Goal: Task Accomplishment & Management: Use online tool/utility

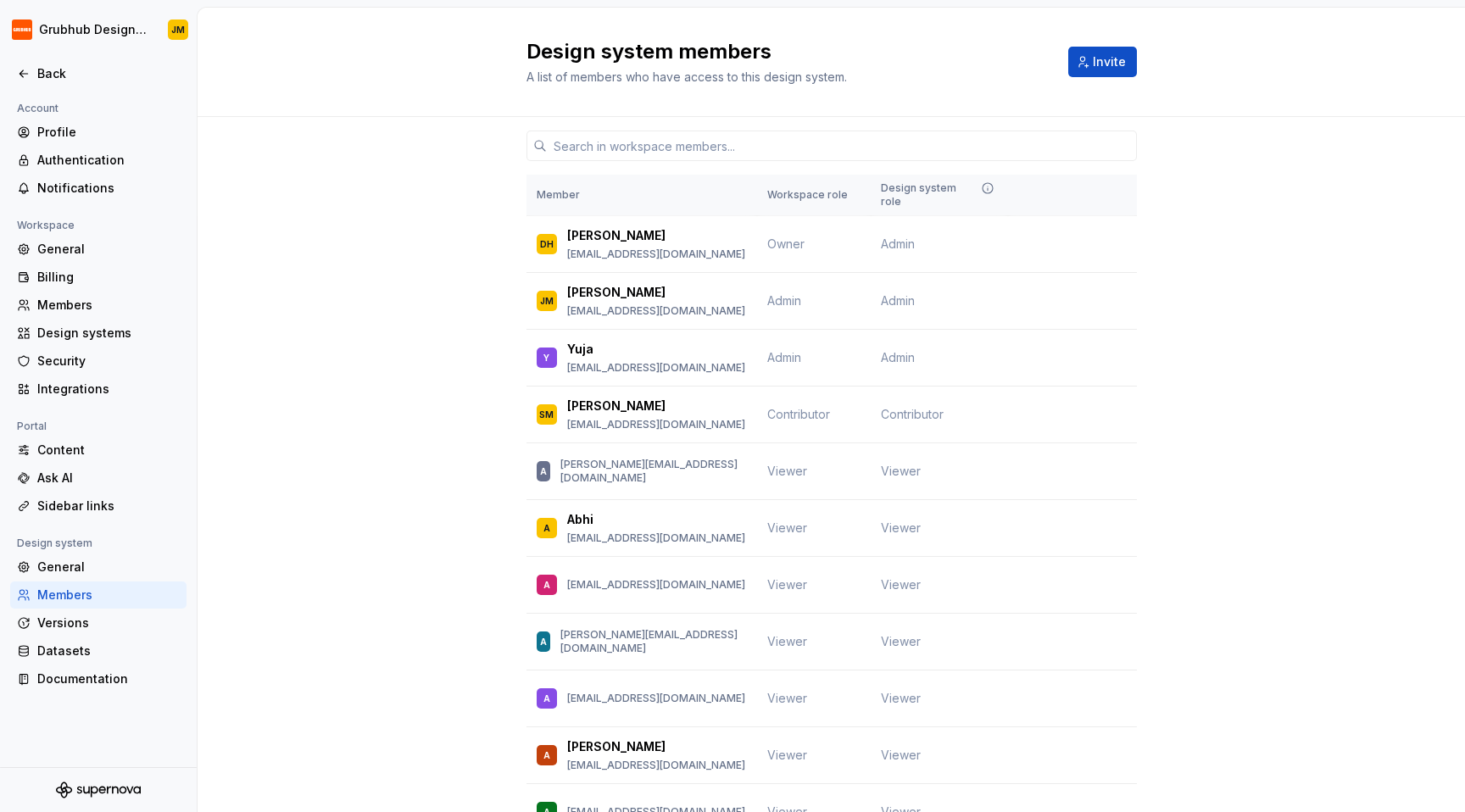
click at [49, 59] on div at bounding box center [98, 55] width 197 height 9
click at [49, 83] on div "Back" at bounding box center [98, 74] width 176 height 27
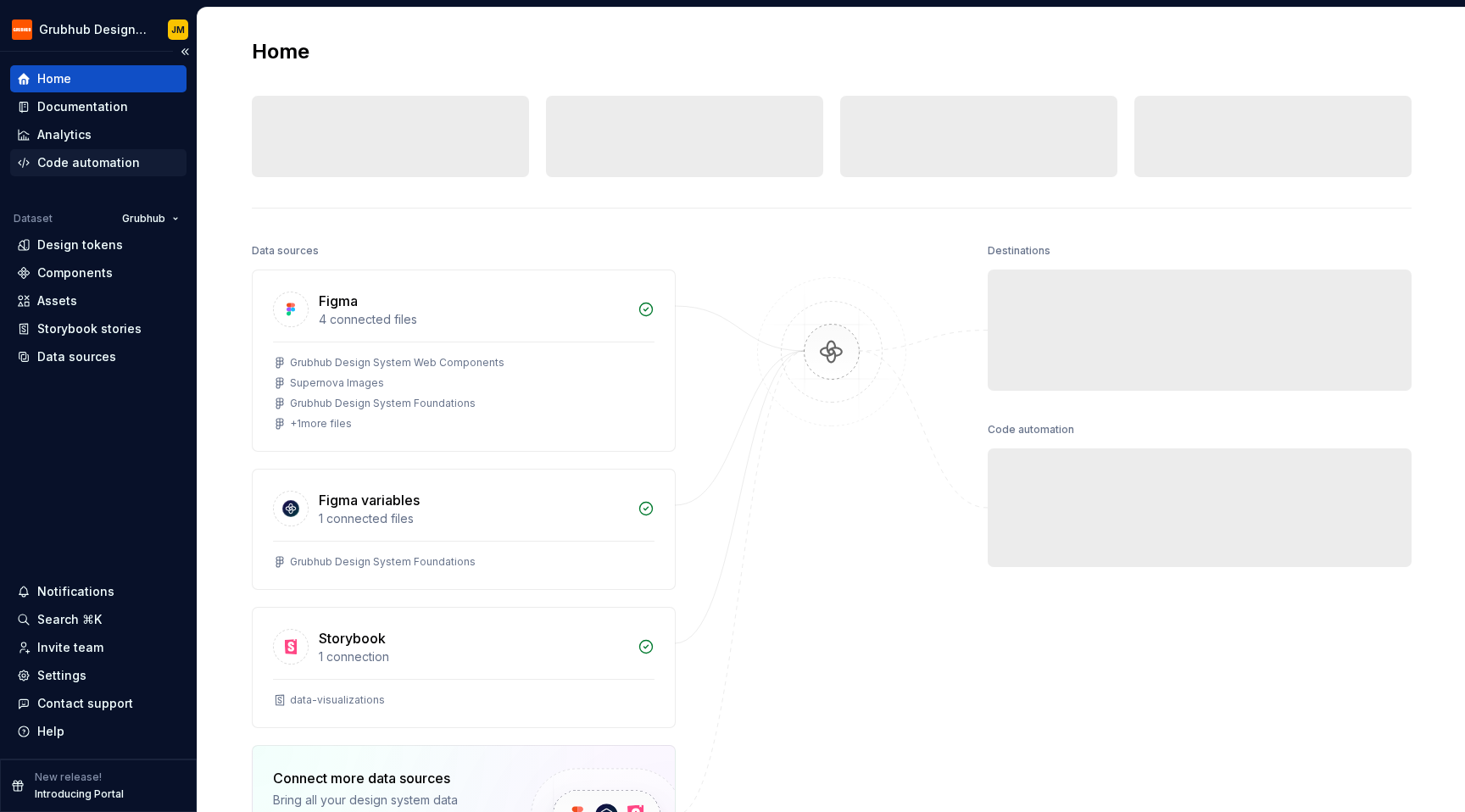
click at [117, 161] on div "Code automation" at bounding box center [88, 162] width 102 height 17
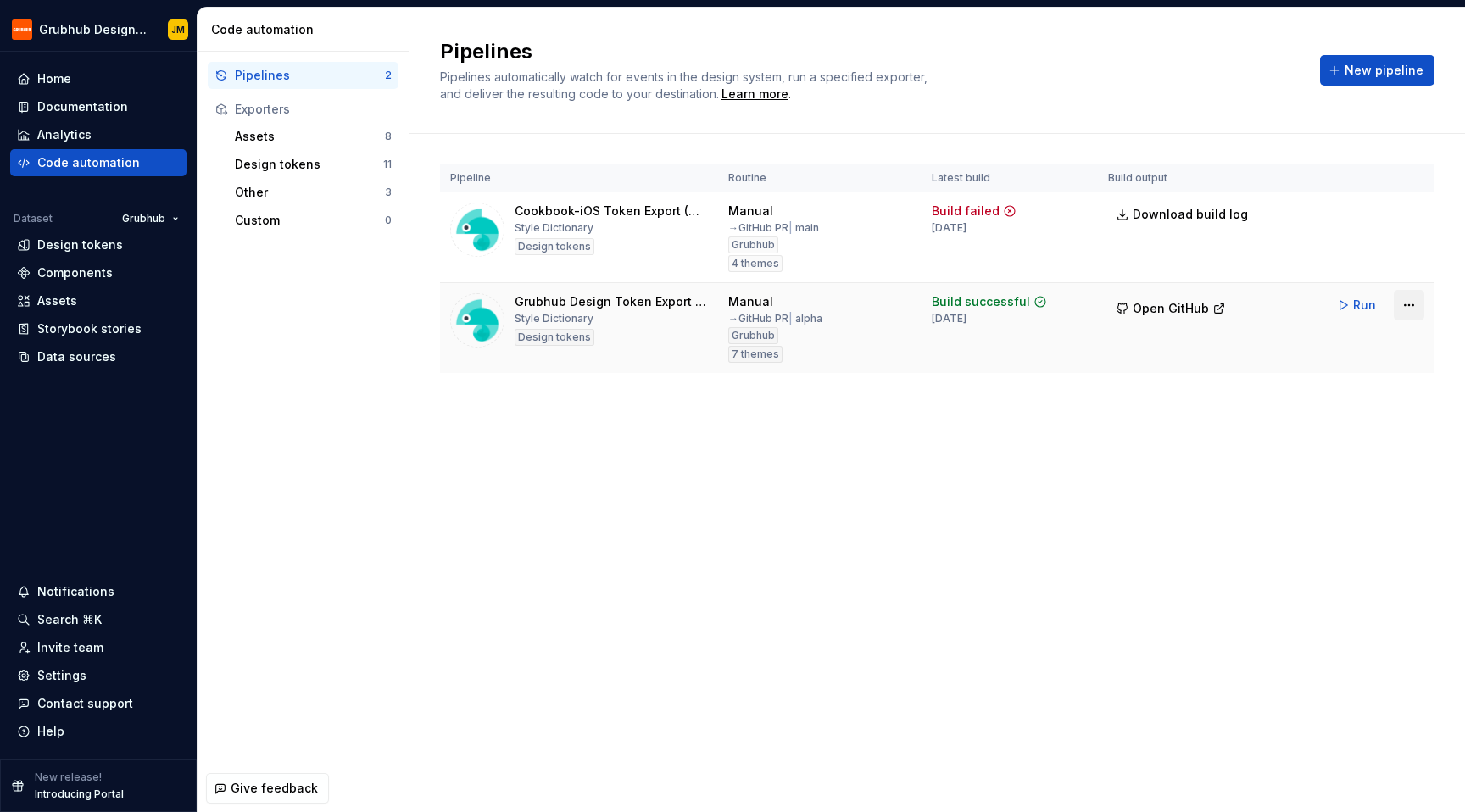
click at [1420, 312] on html "Grubhub Design System JM Home Documentation Analytics Code automation Dataset G…" at bounding box center [732, 406] width 1465 height 812
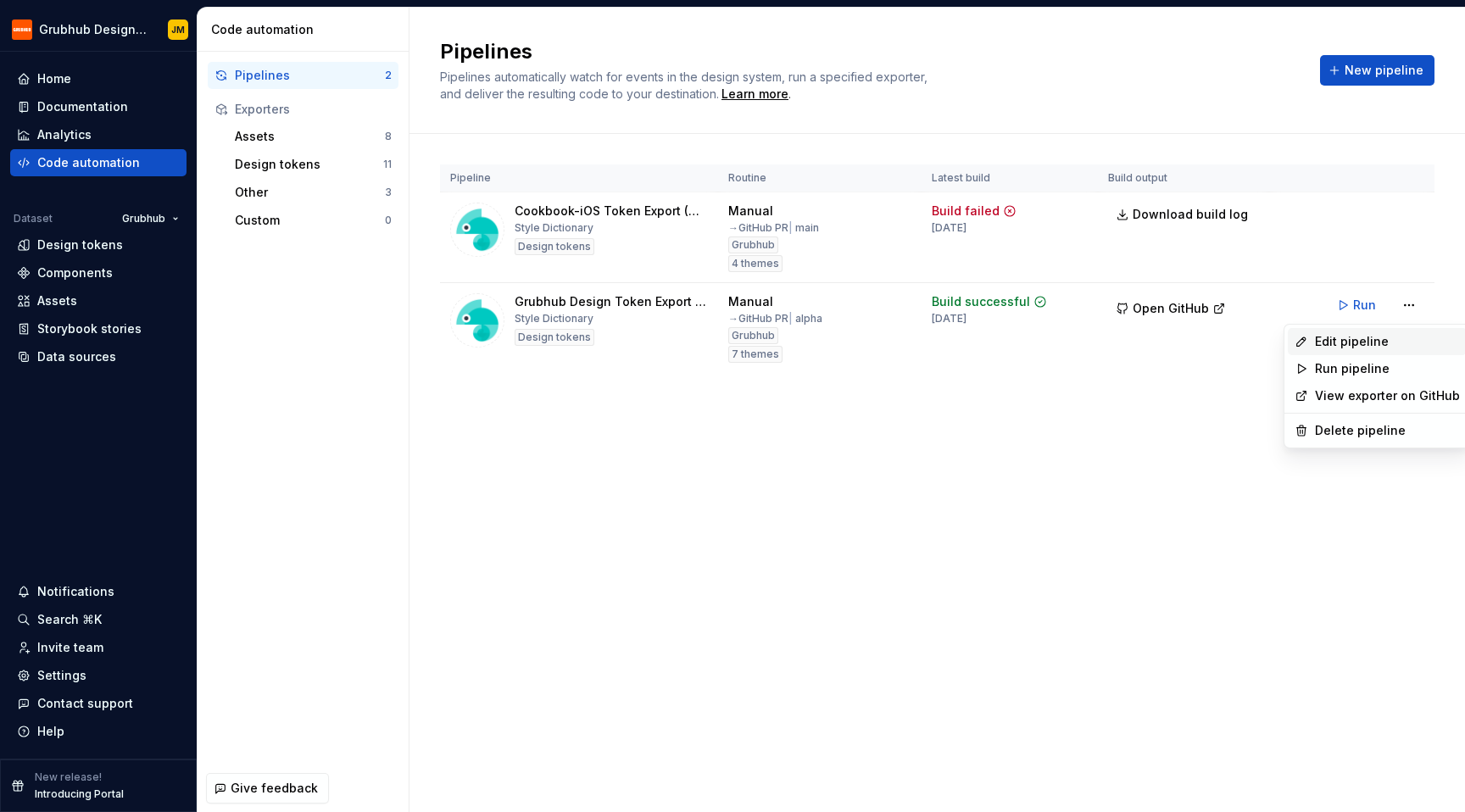
click at [1366, 341] on div "Edit pipeline" at bounding box center [1388, 342] width 145 height 17
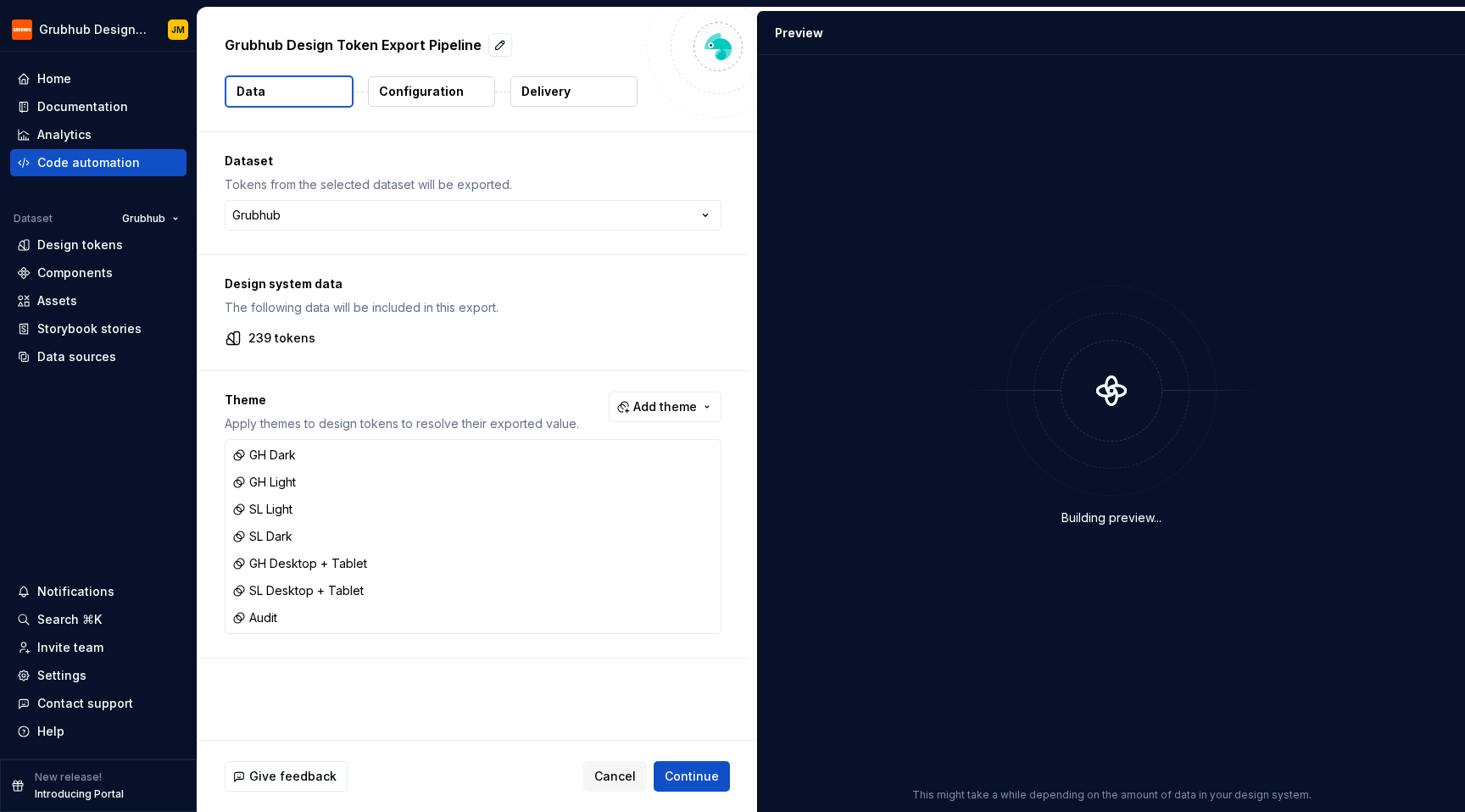
click at [589, 80] on button "Delivery" at bounding box center [573, 92] width 127 height 31
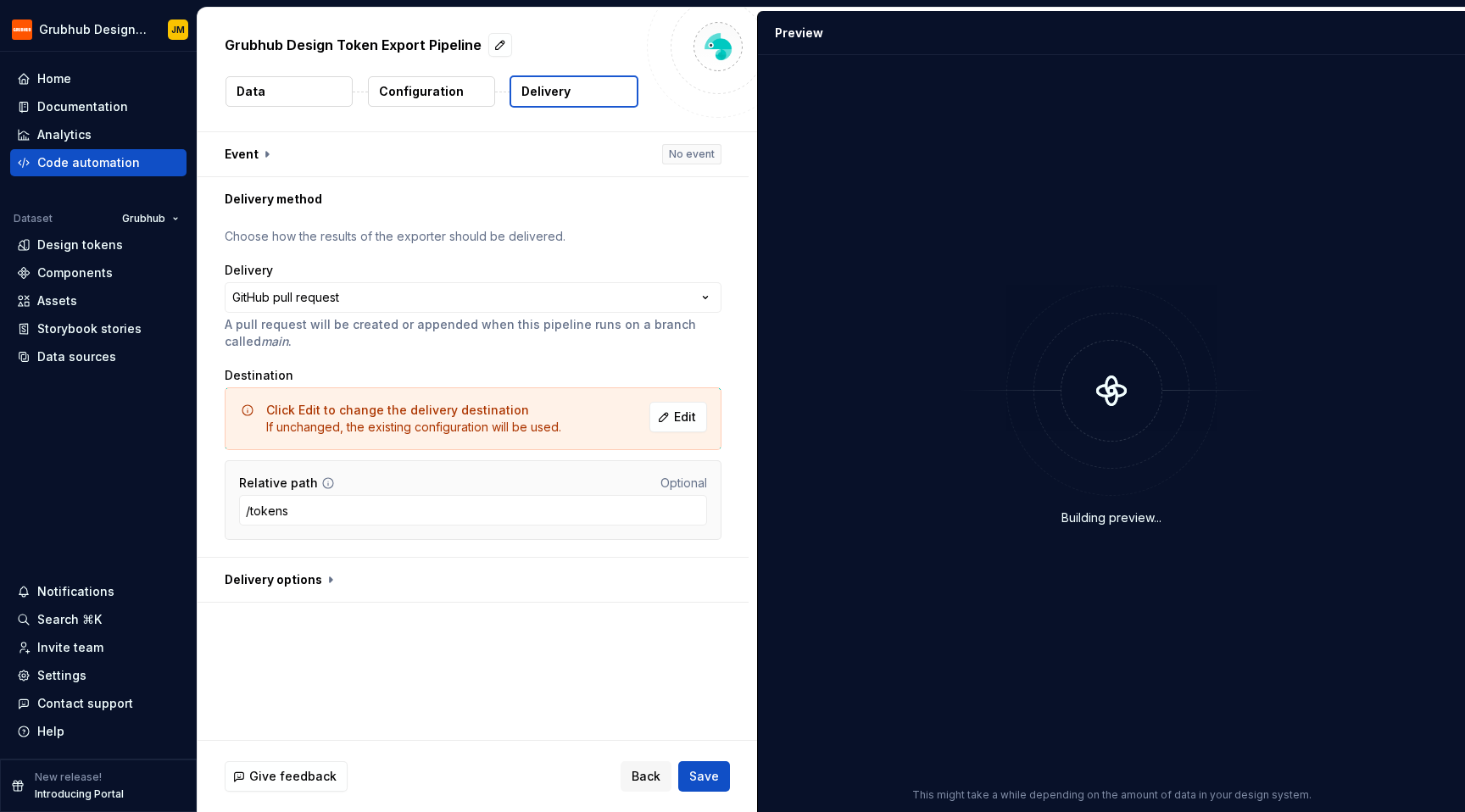
click at [377, 85] on button "Configuration" at bounding box center [431, 92] width 127 height 31
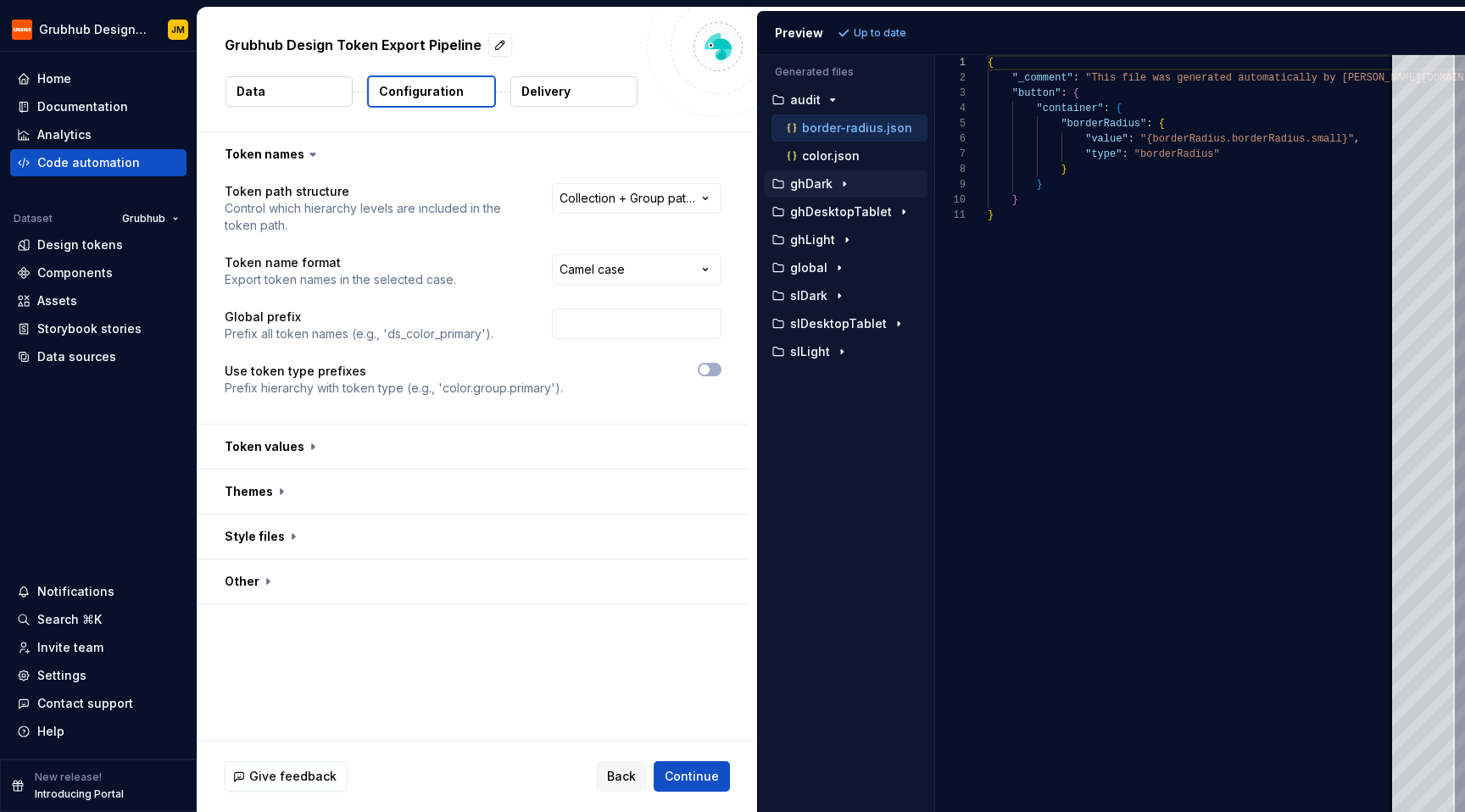
click at [850, 181] on icon "button" at bounding box center [844, 183] width 13 height 13
click at [829, 219] on div "border-radius.json" at bounding box center [854, 212] width 144 height 17
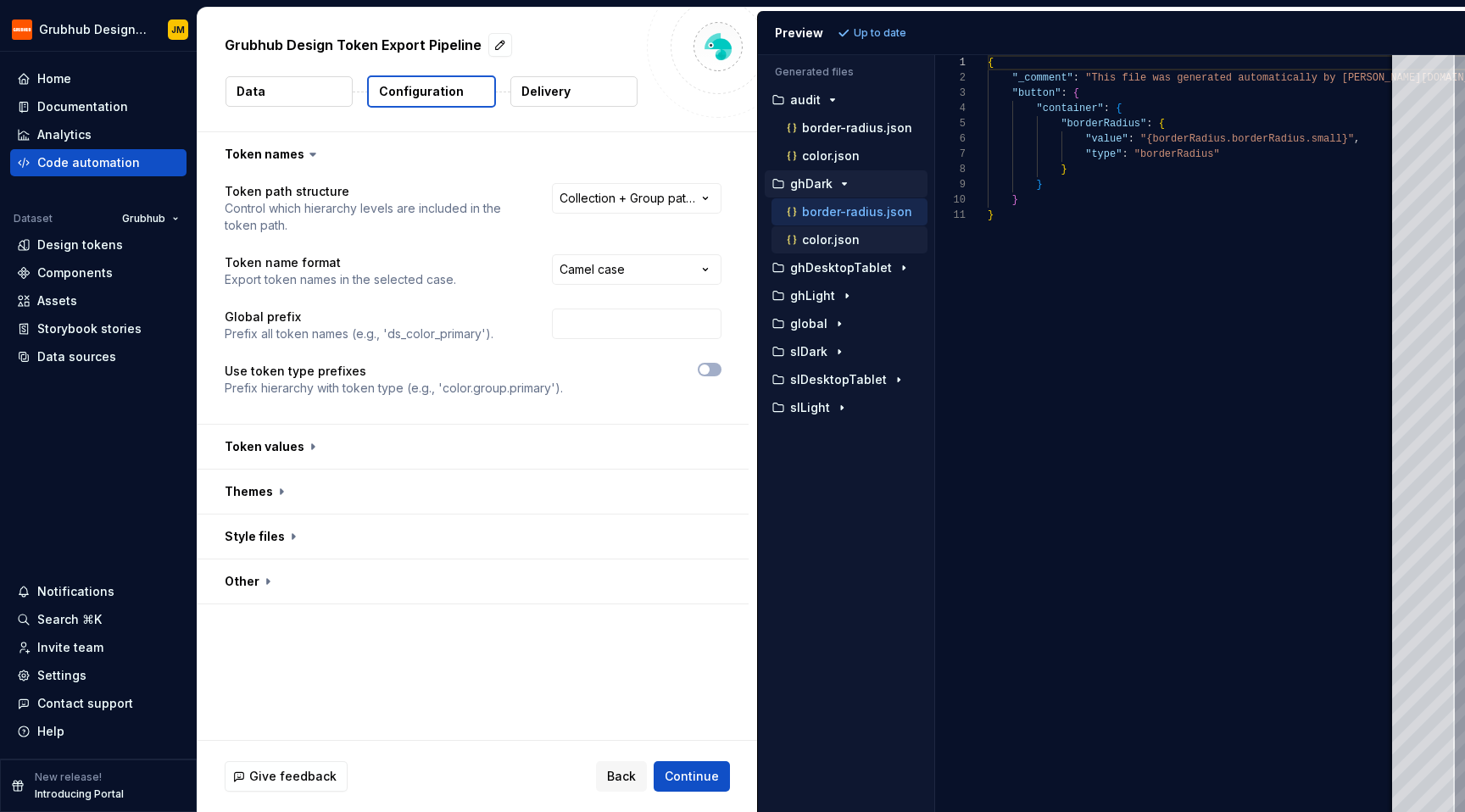
click at [826, 242] on p "color.json" at bounding box center [830, 240] width 57 height 13
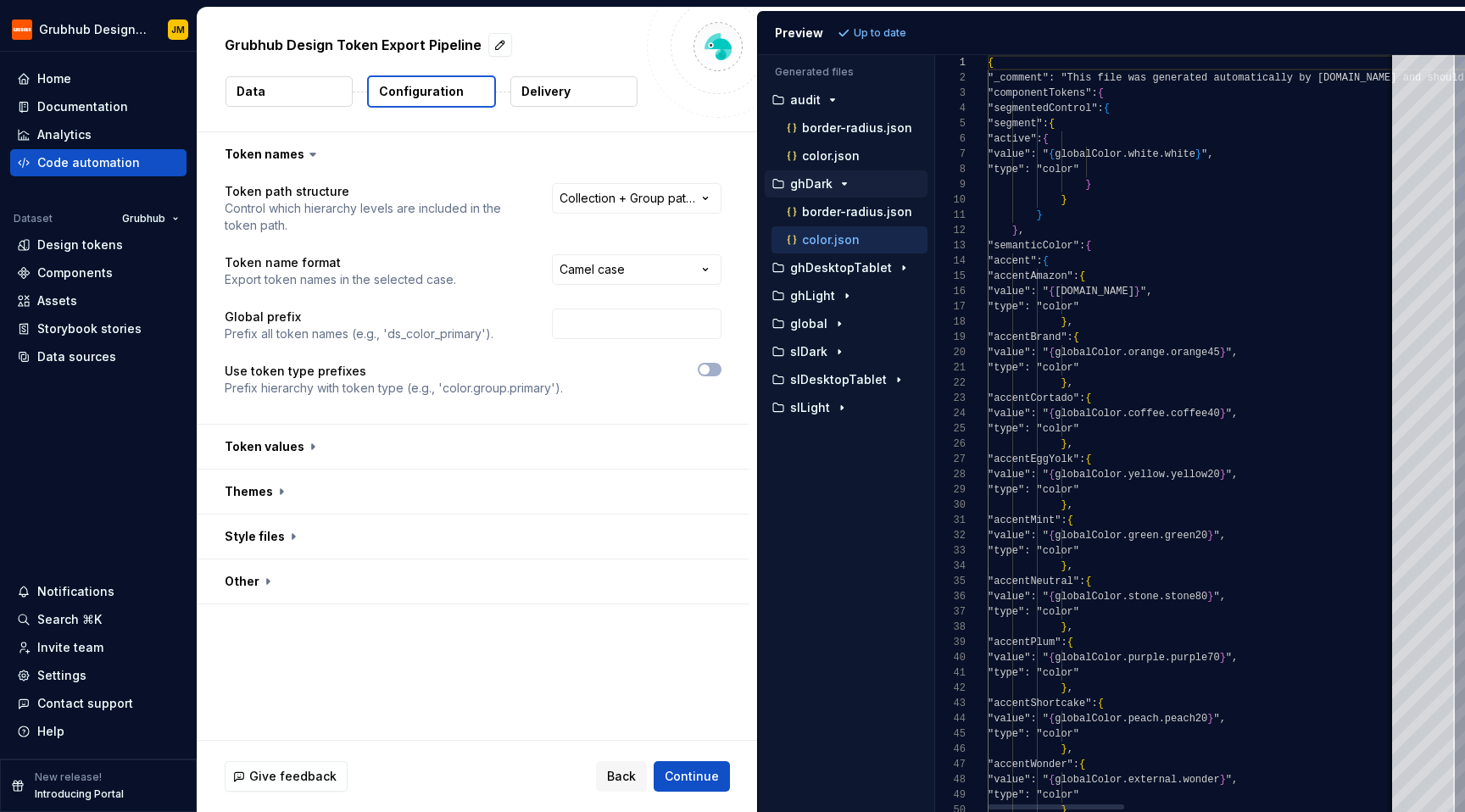
scroll to position [153, 0]
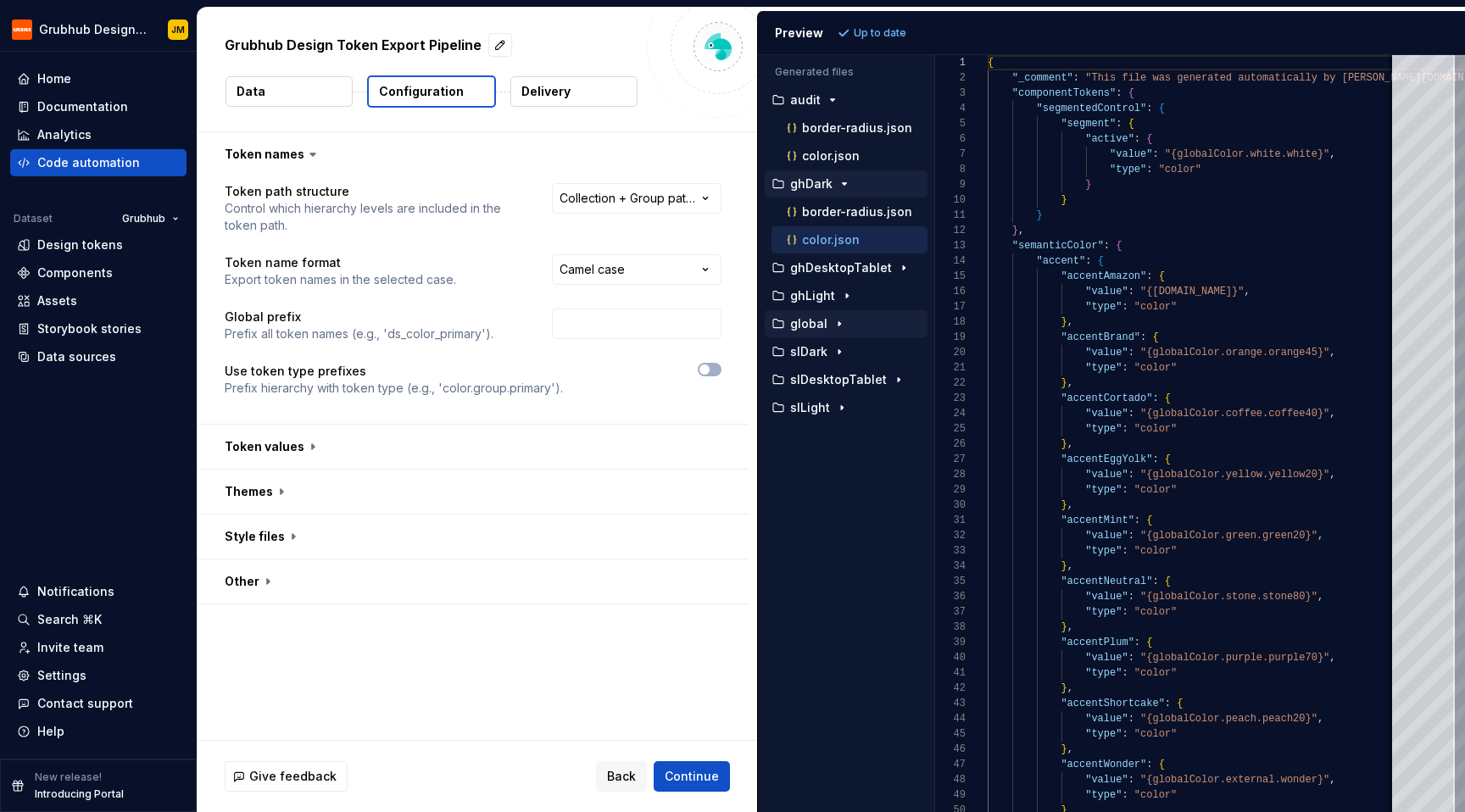
click at [827, 335] on div "global" at bounding box center [846, 324] width 162 height 27
click at [829, 327] on div "button" at bounding box center [838, 324] width 20 height 13
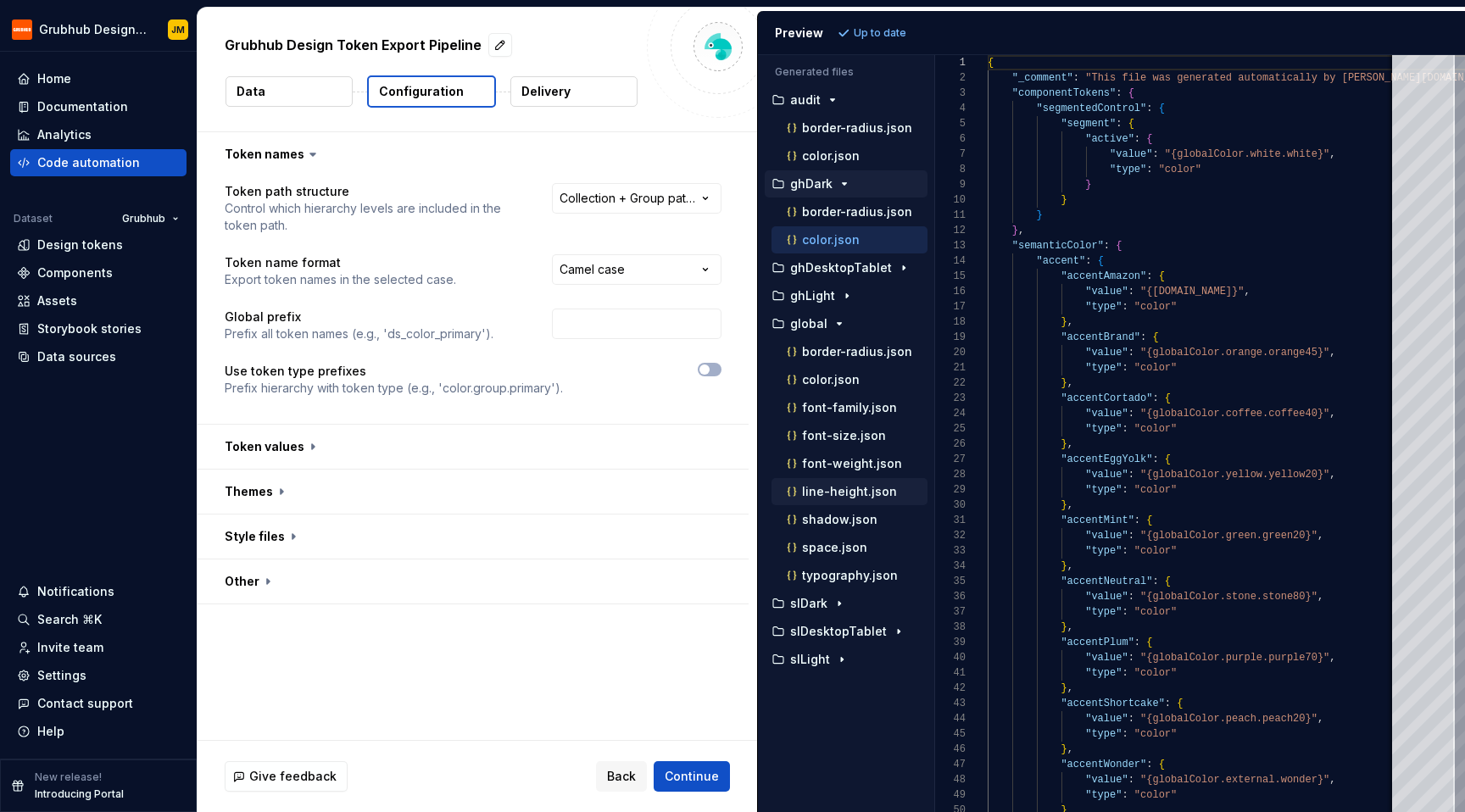
click at [829, 485] on p "line-height.json" at bounding box center [849, 491] width 95 height 13
type textarea "**********"
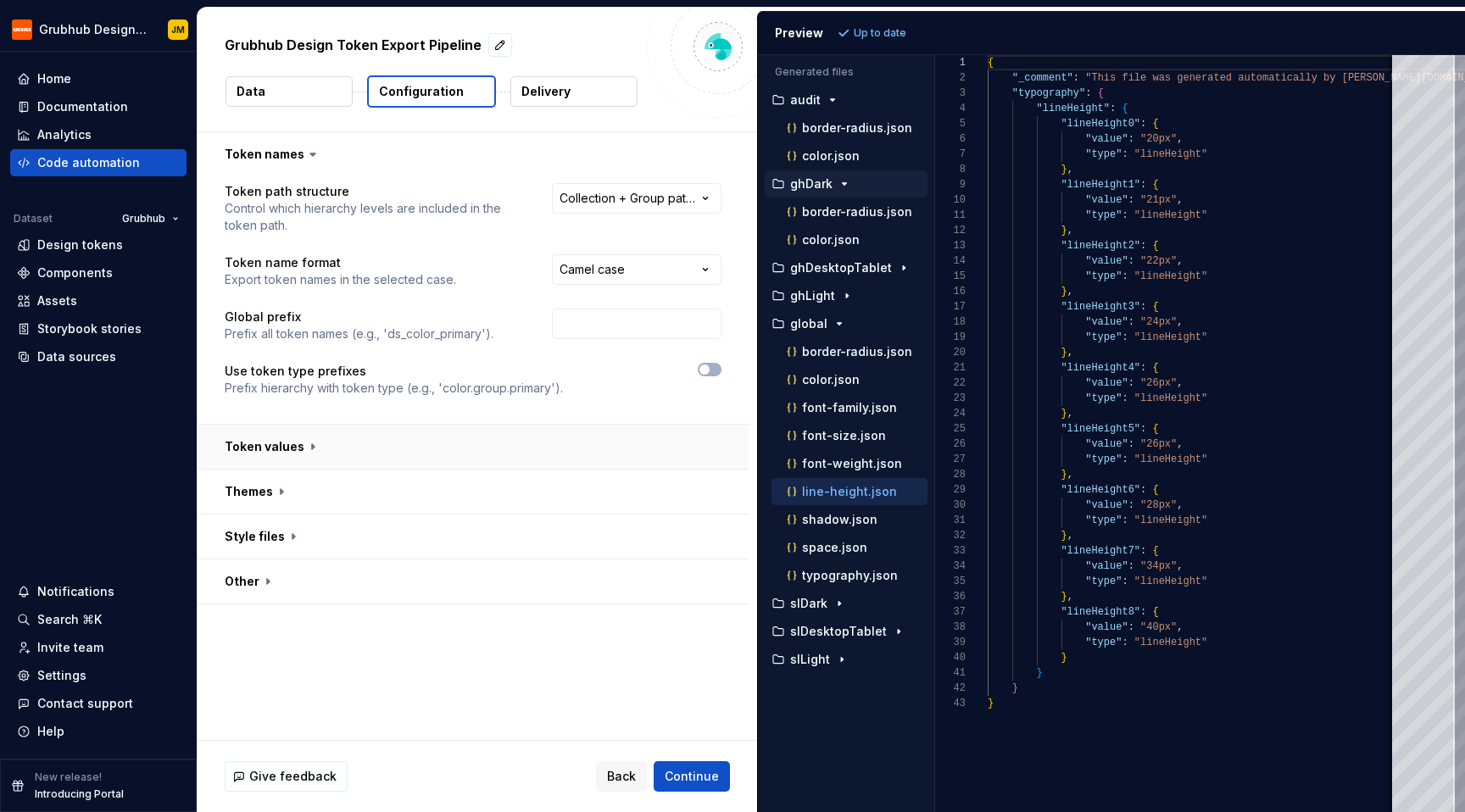
click at [299, 446] on button "button" at bounding box center [473, 446] width 550 height 44
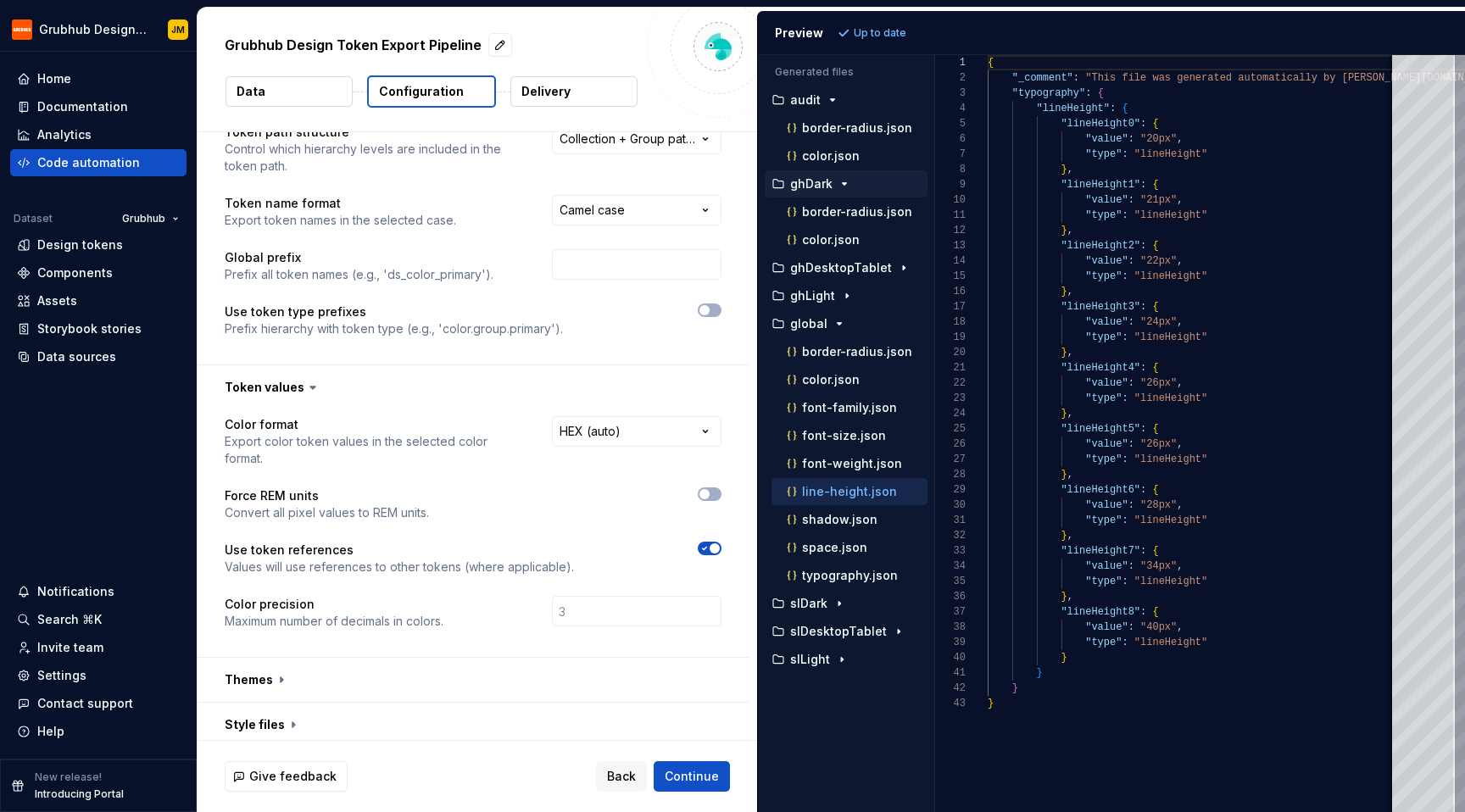
scroll to position [112, 0]
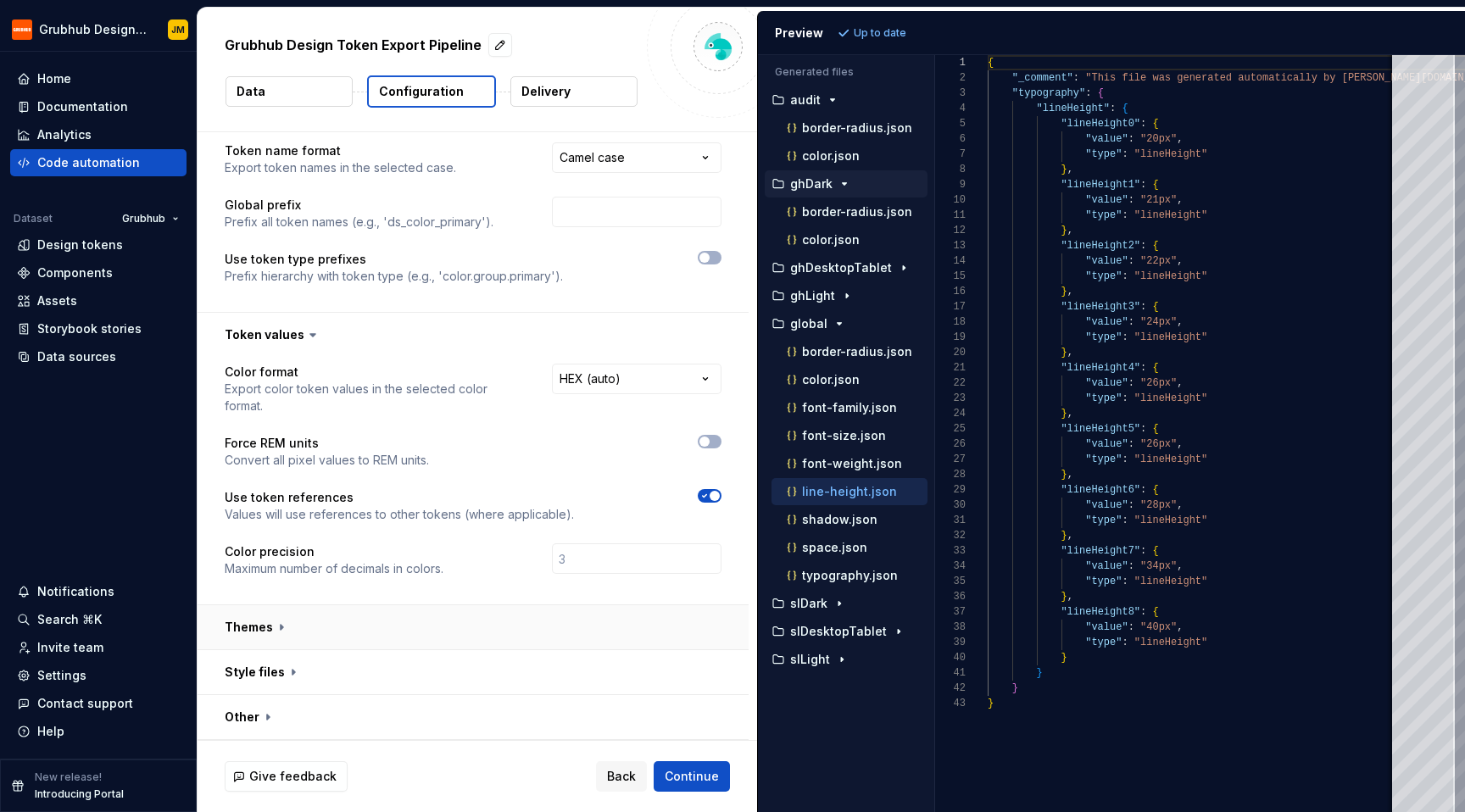
click at [296, 626] on button "button" at bounding box center [473, 627] width 550 height 44
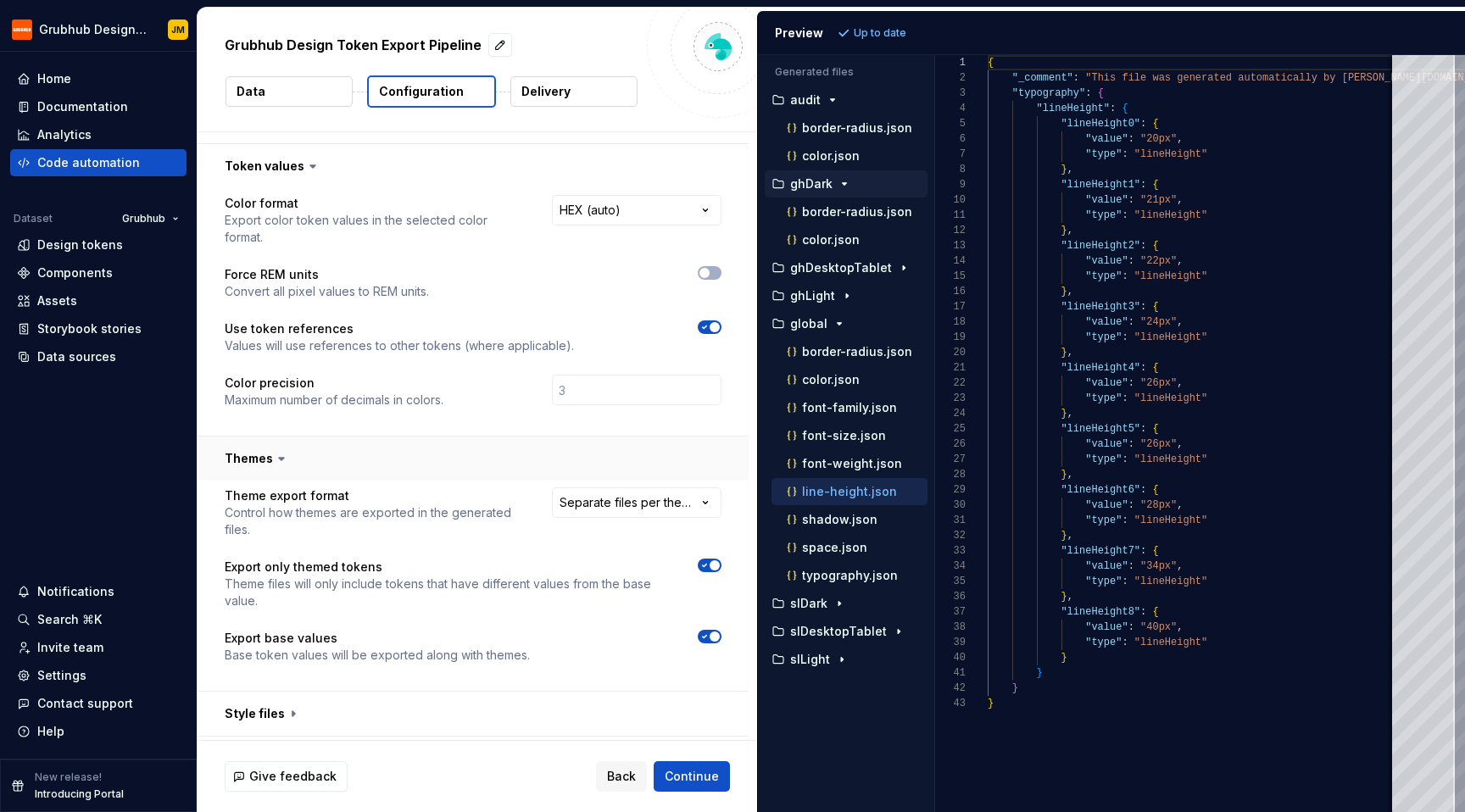
scroll to position [322, 0]
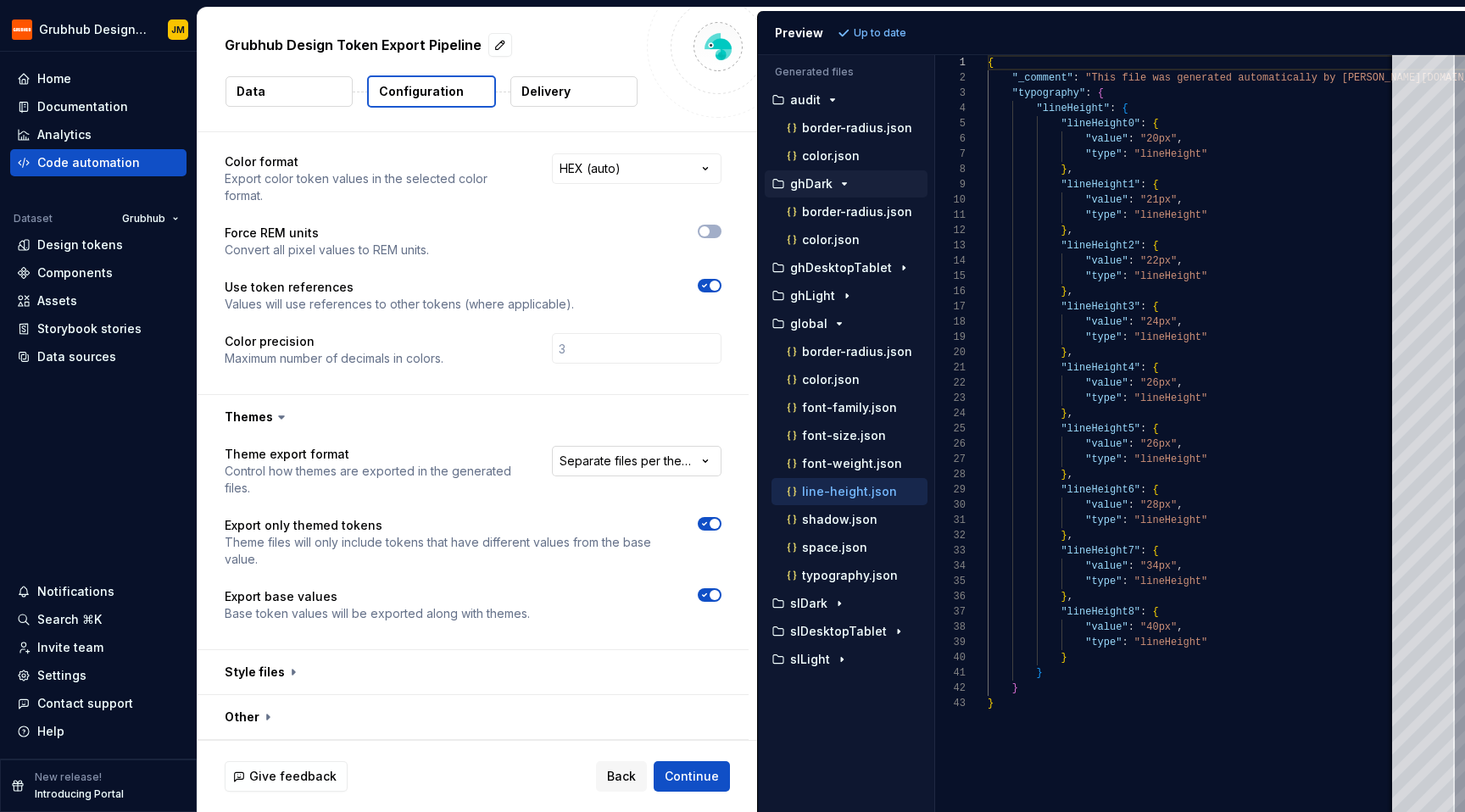
click at [664, 460] on html "**********" at bounding box center [732, 406] width 1465 height 812
click at [433, 517] on html "**********" at bounding box center [732, 406] width 1465 height 812
click at [709, 594] on span "button" at bounding box center [714, 594] width 11 height 11
click at [912, 35] on span "Refresh preview" at bounding box center [896, 32] width 85 height 13
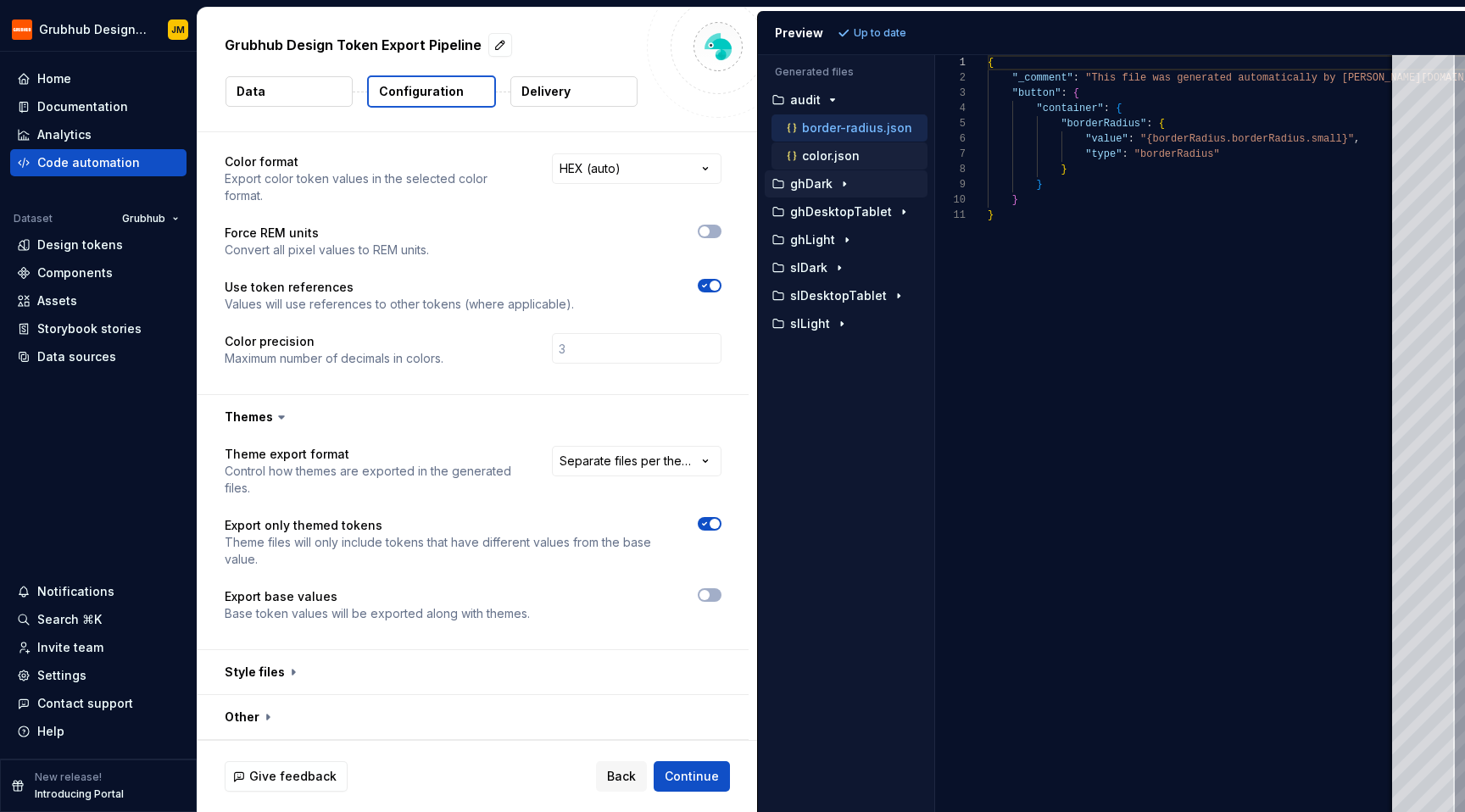
click at [849, 154] on p "color.json" at bounding box center [830, 156] width 57 height 13
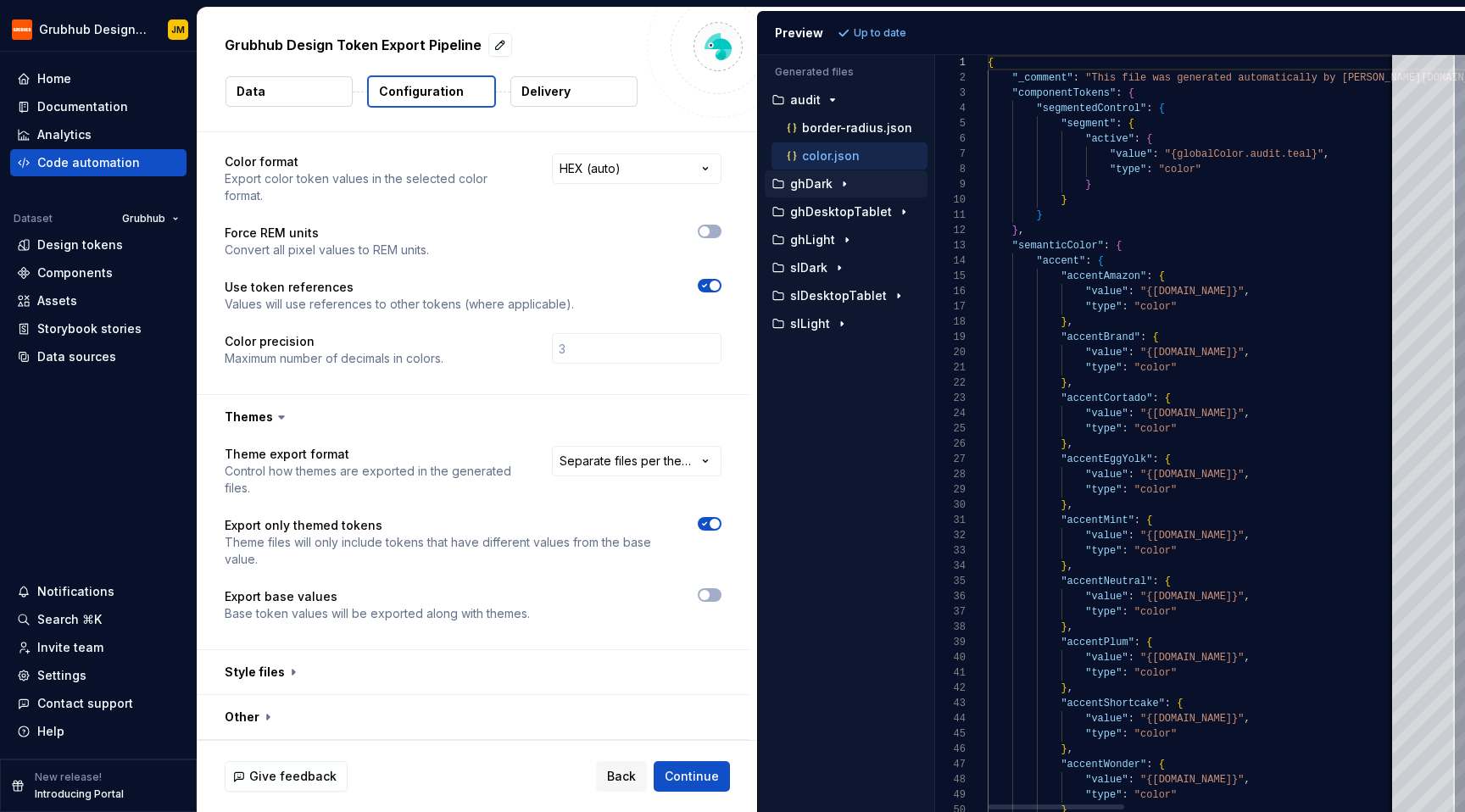
click at [844, 174] on div "ghDark" at bounding box center [846, 183] width 162 height 27
click at [839, 193] on div "ghDark" at bounding box center [846, 183] width 162 height 27
click at [839, 186] on icon "button" at bounding box center [844, 183] width 13 height 13
click at [836, 235] on p "color.json" at bounding box center [830, 240] width 57 height 13
type textarea "**********"
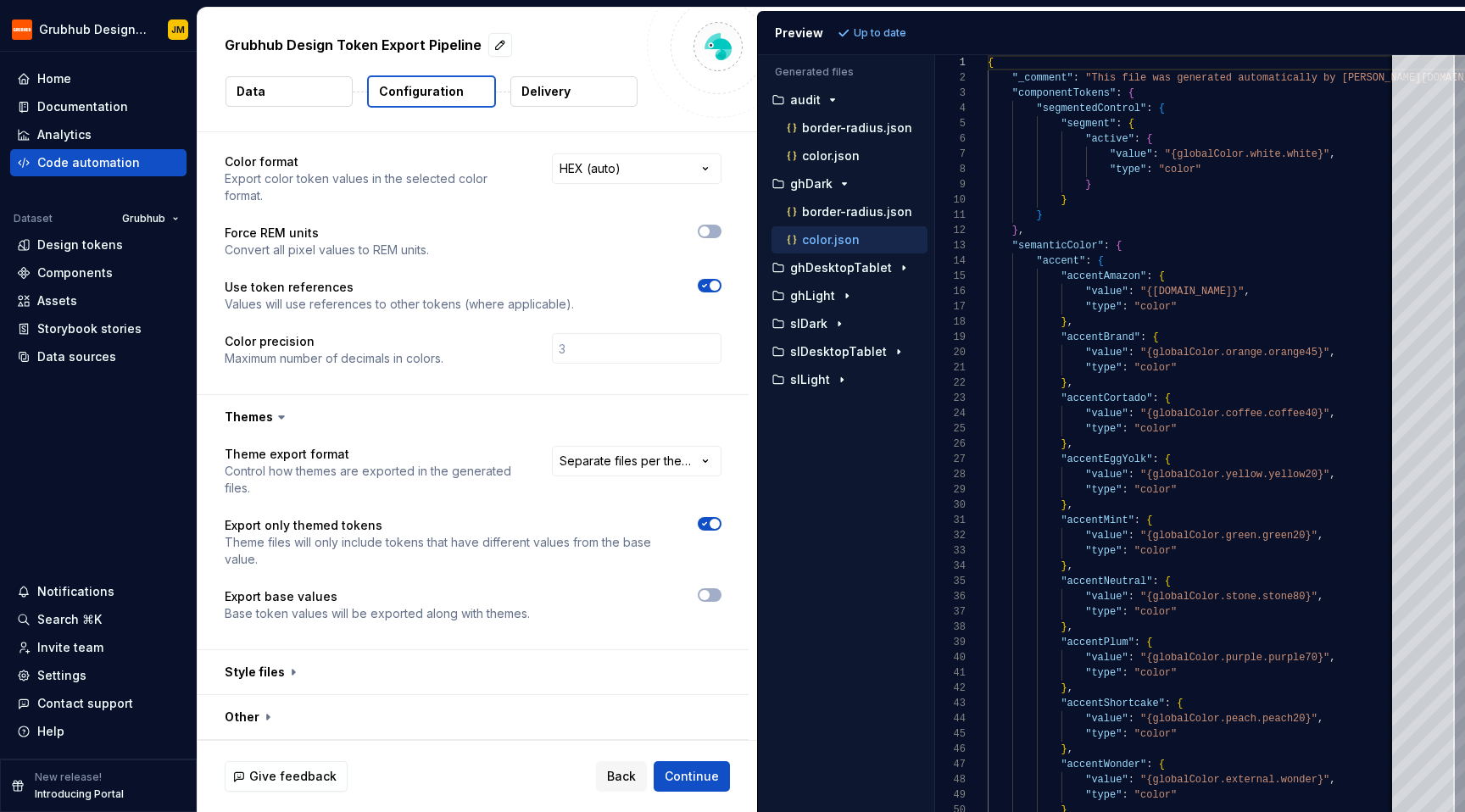
click at [835, 236] on p "color.json" at bounding box center [830, 240] width 57 height 13
click at [708, 595] on icon "button" at bounding box center [704, 594] width 13 height 11
click at [876, 26] on span "Refresh preview" at bounding box center [896, 32] width 85 height 13
